Goal: Information Seeking & Learning: Learn about a topic

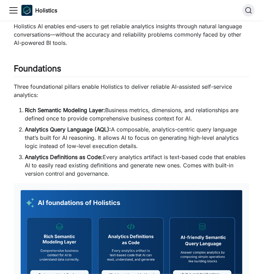
click at [57, 126] on strong "Analytics Query Language (AQL):" at bounding box center [68, 129] width 86 height 7
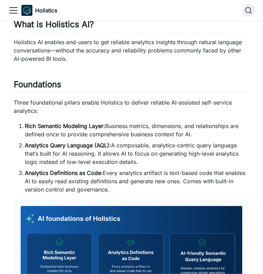
click at [32, 98] on p "Three foundational pillars enable Holistics to deliver reliable AI-assisted sel…" at bounding box center [132, 106] width 236 height 17
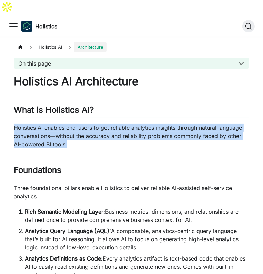
drag, startPoint x: 11, startPoint y: 111, endPoint x: 93, endPoint y: 130, distance: 83.5
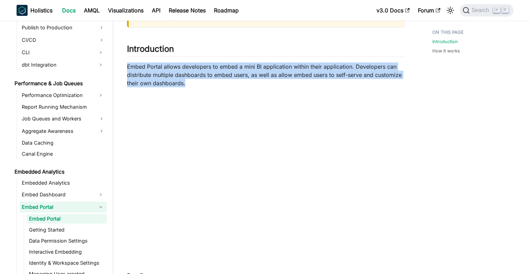
drag, startPoint x: 126, startPoint y: 49, endPoint x: 210, endPoint y: 67, distance: 85.4
copy p "Embed Portal allows developers to embed a mini BI application within their appl…"
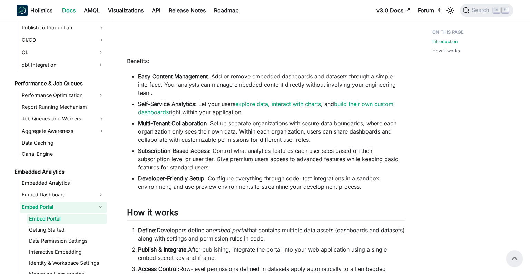
scroll to position [304, 0]
click at [216, 147] on li "Subscription-Based Access : Control what analytics features each user sees base…" at bounding box center [271, 159] width 267 height 25
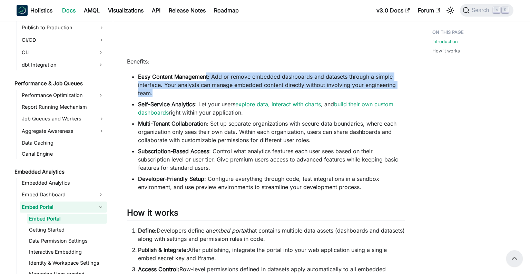
drag, startPoint x: 209, startPoint y: 57, endPoint x: 197, endPoint y: 76, distance: 21.7
click at [197, 76] on li "Easy Content Management : Add or remove embedded dashboards and datasets throug…" at bounding box center [271, 84] width 267 height 25
drag, startPoint x: 197, startPoint y: 76, endPoint x: 227, endPoint y: 64, distance: 32.6
click at [227, 72] on li "Easy Content Management : Add or remove embedded dashboards and datasets throug…" at bounding box center [271, 84] width 267 height 25
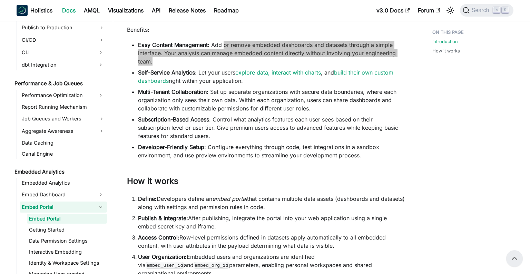
scroll to position [286, 0]
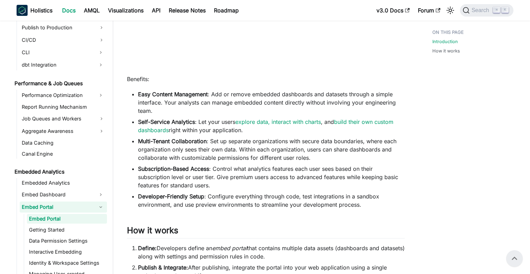
click at [206, 90] on li "Easy Content Management : Add or remove embedded dashboards and datasets throug…" at bounding box center [271, 102] width 267 height 25
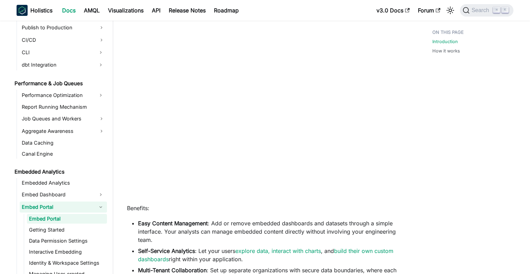
scroll to position [173, 0]
